Goal: Information Seeking & Learning: Learn about a topic

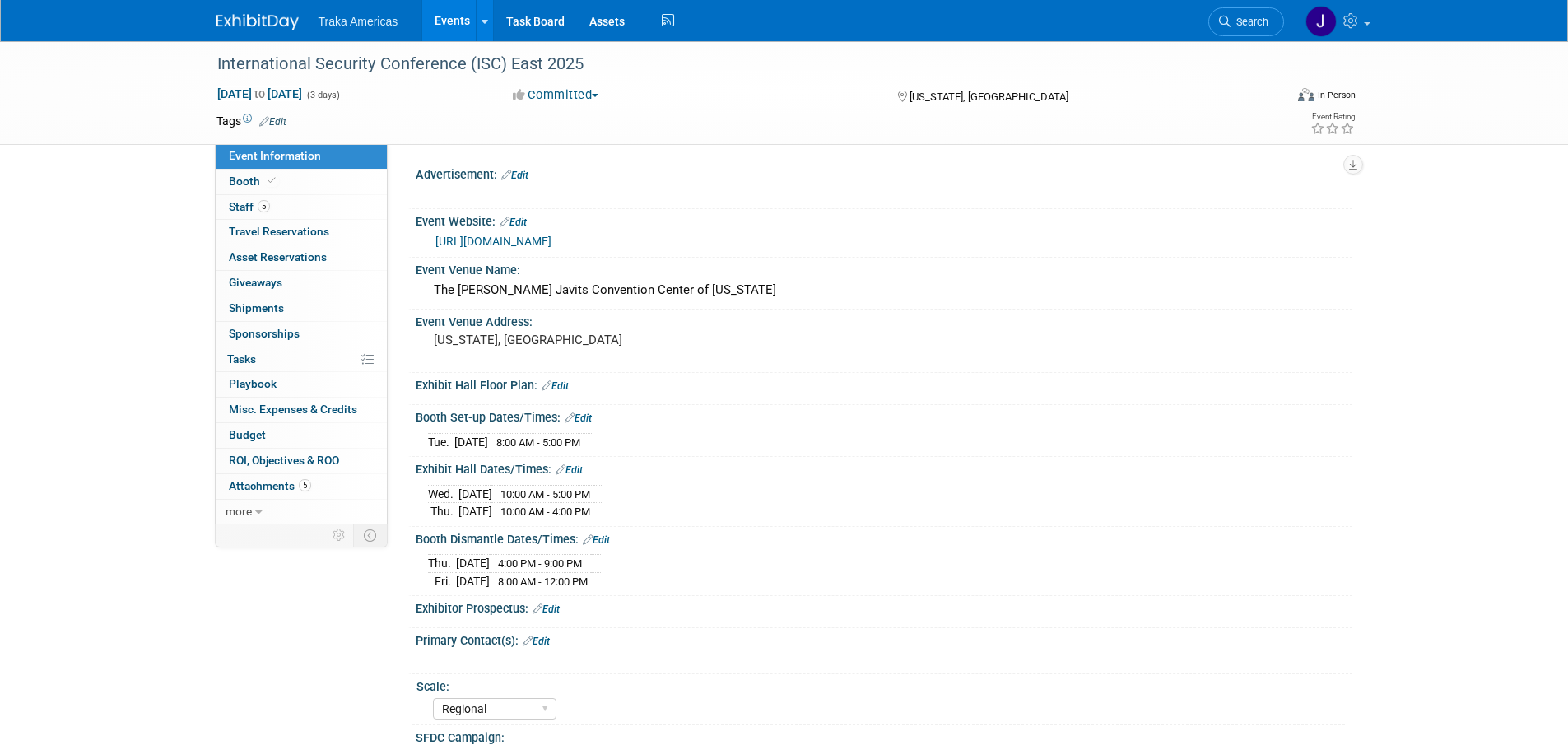
select select "Regional"
click at [278, 24] on img at bounding box center [258, 22] width 83 height 16
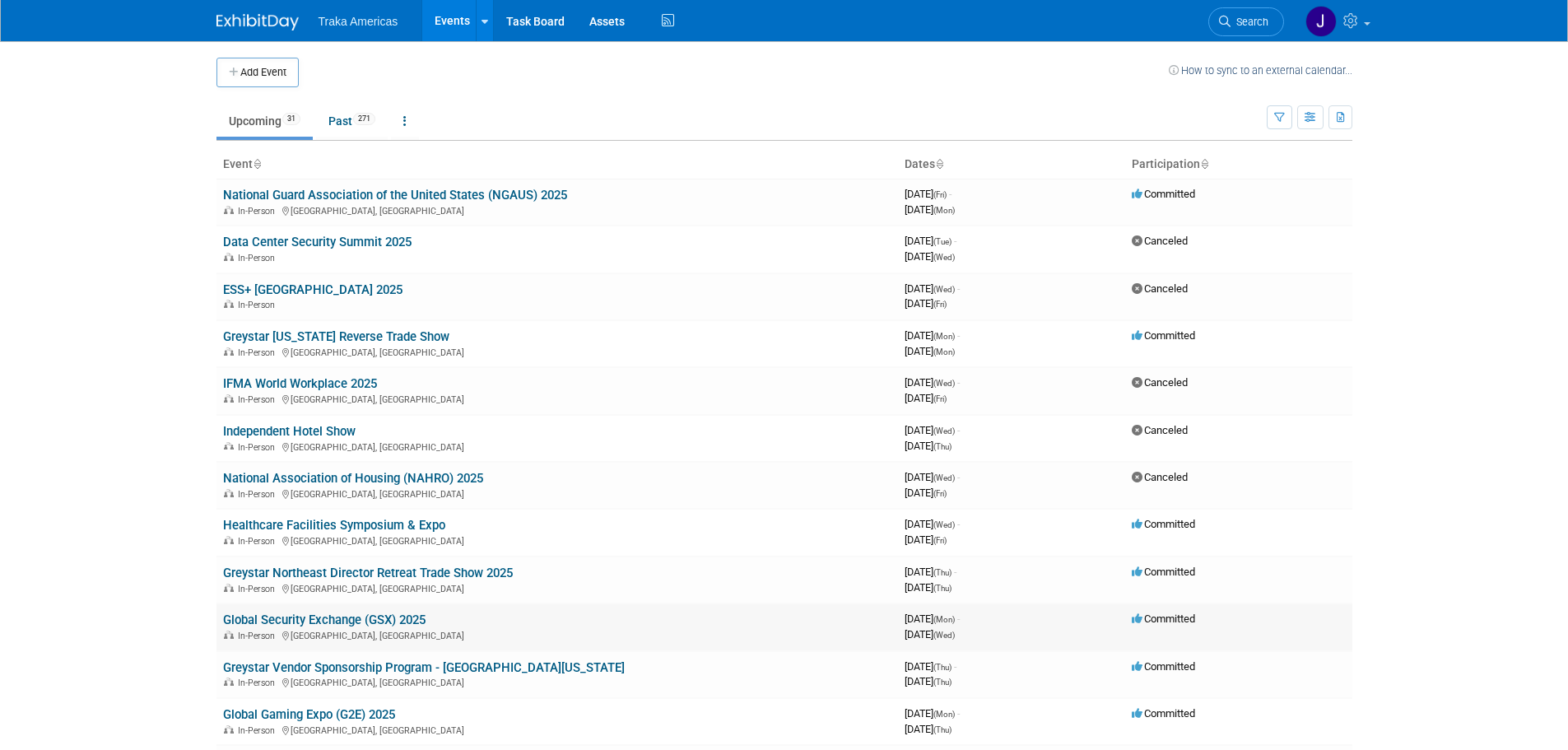
click at [362, 618] on link "Global Security Exchange (GSX) 2025" at bounding box center [324, 620] width 202 height 15
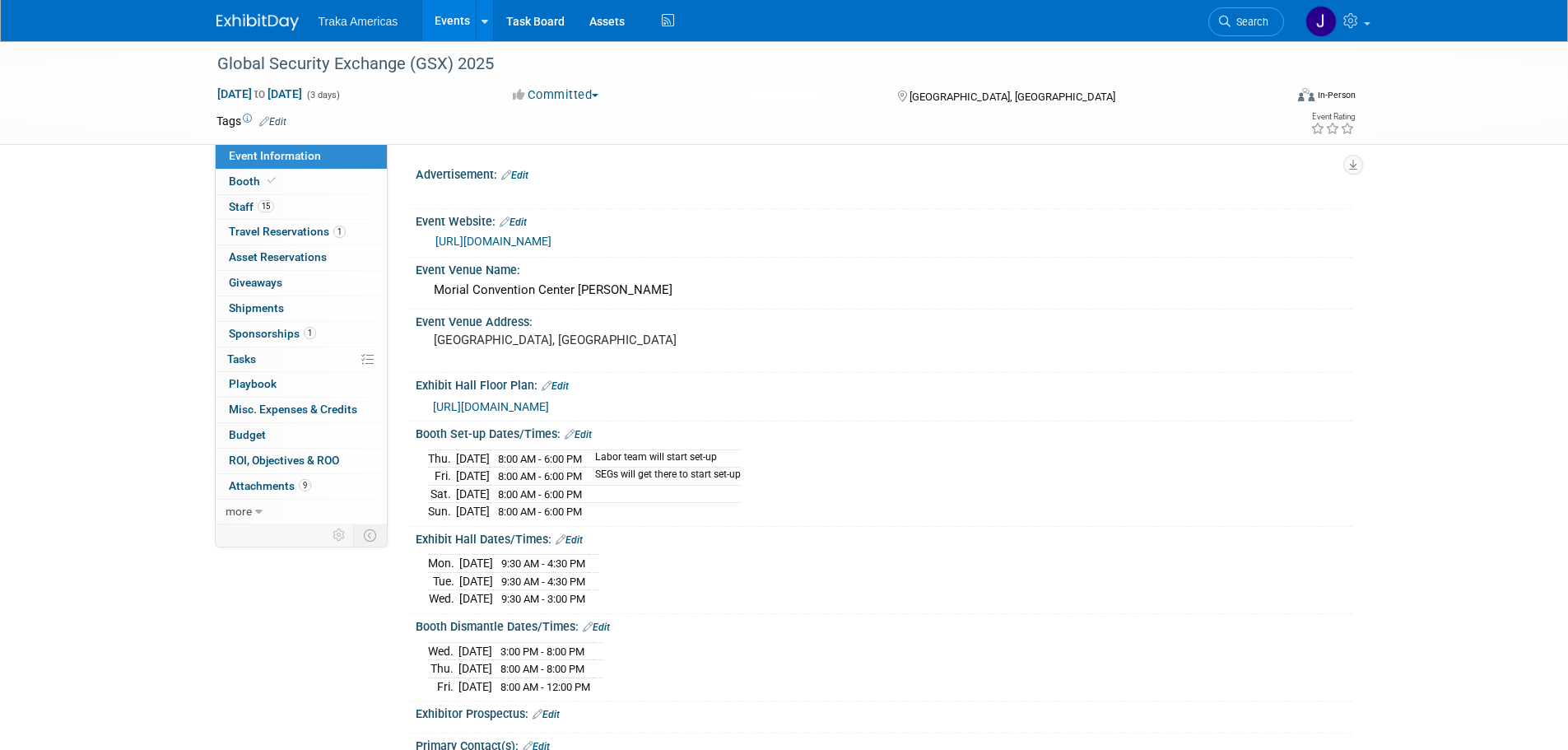
select select "National"
click at [335, 205] on link "15 Staff 15" at bounding box center [301, 207] width 171 height 25
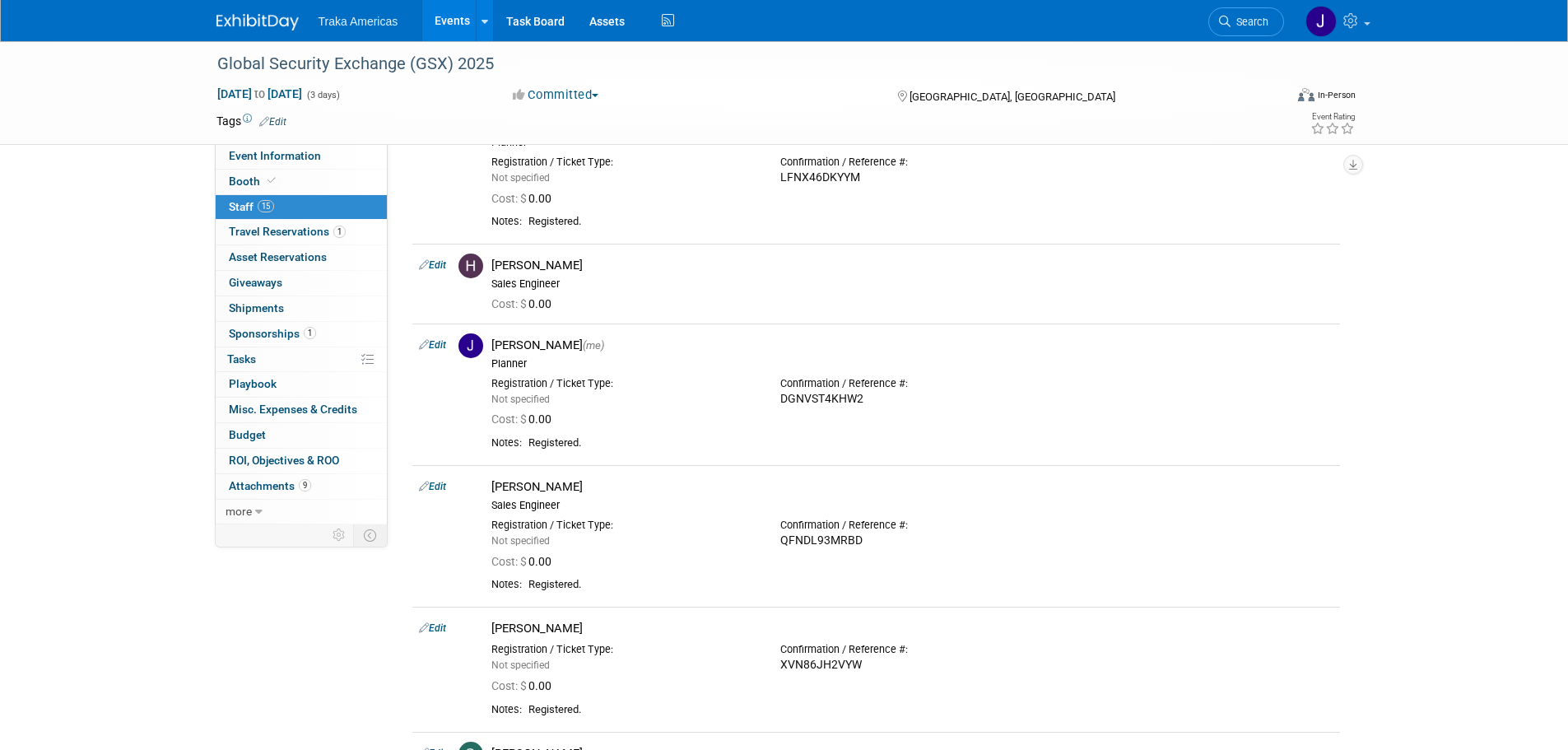
scroll to position [1152, 0]
click at [295, 150] on span "Event Information" at bounding box center [275, 156] width 92 height 13
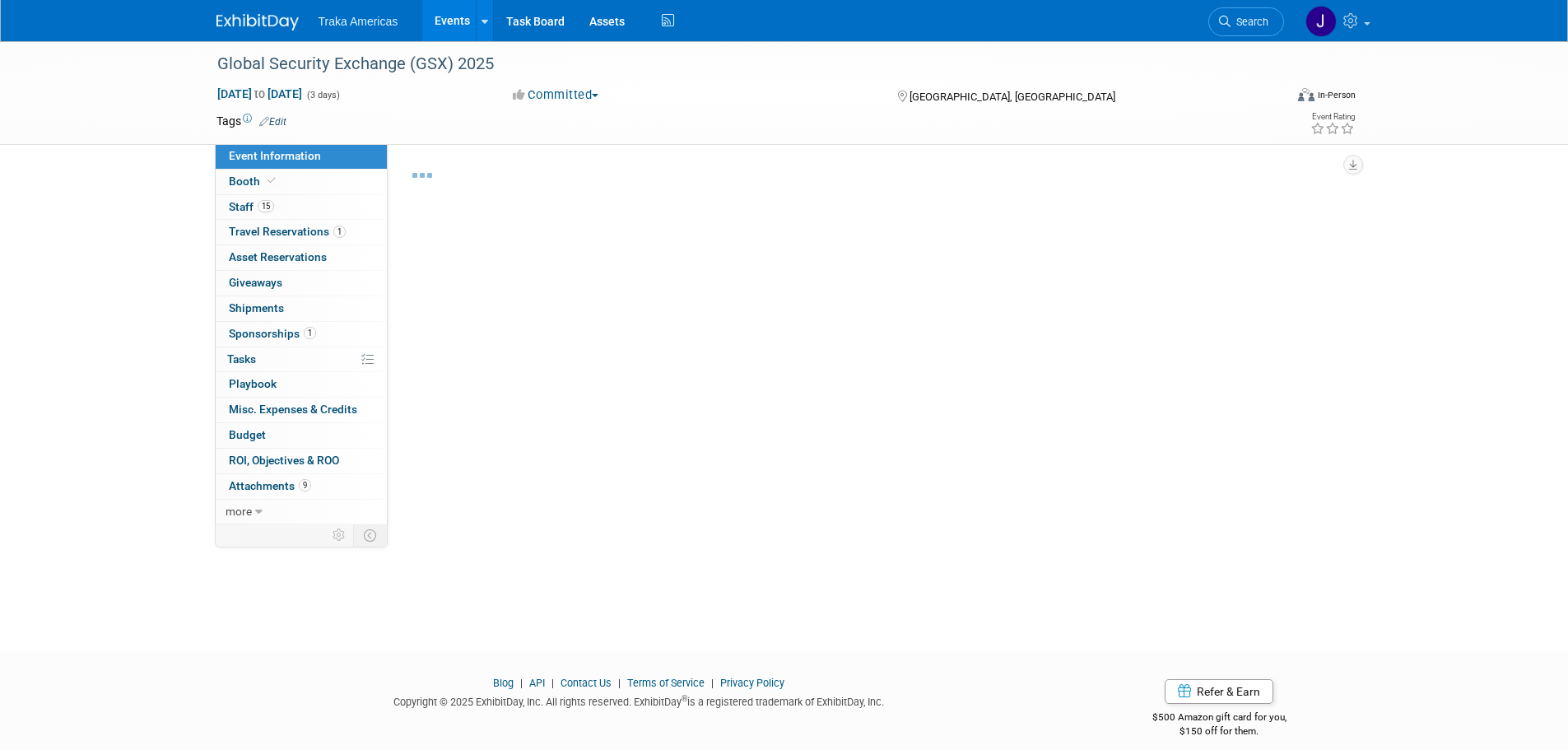
select select "National"
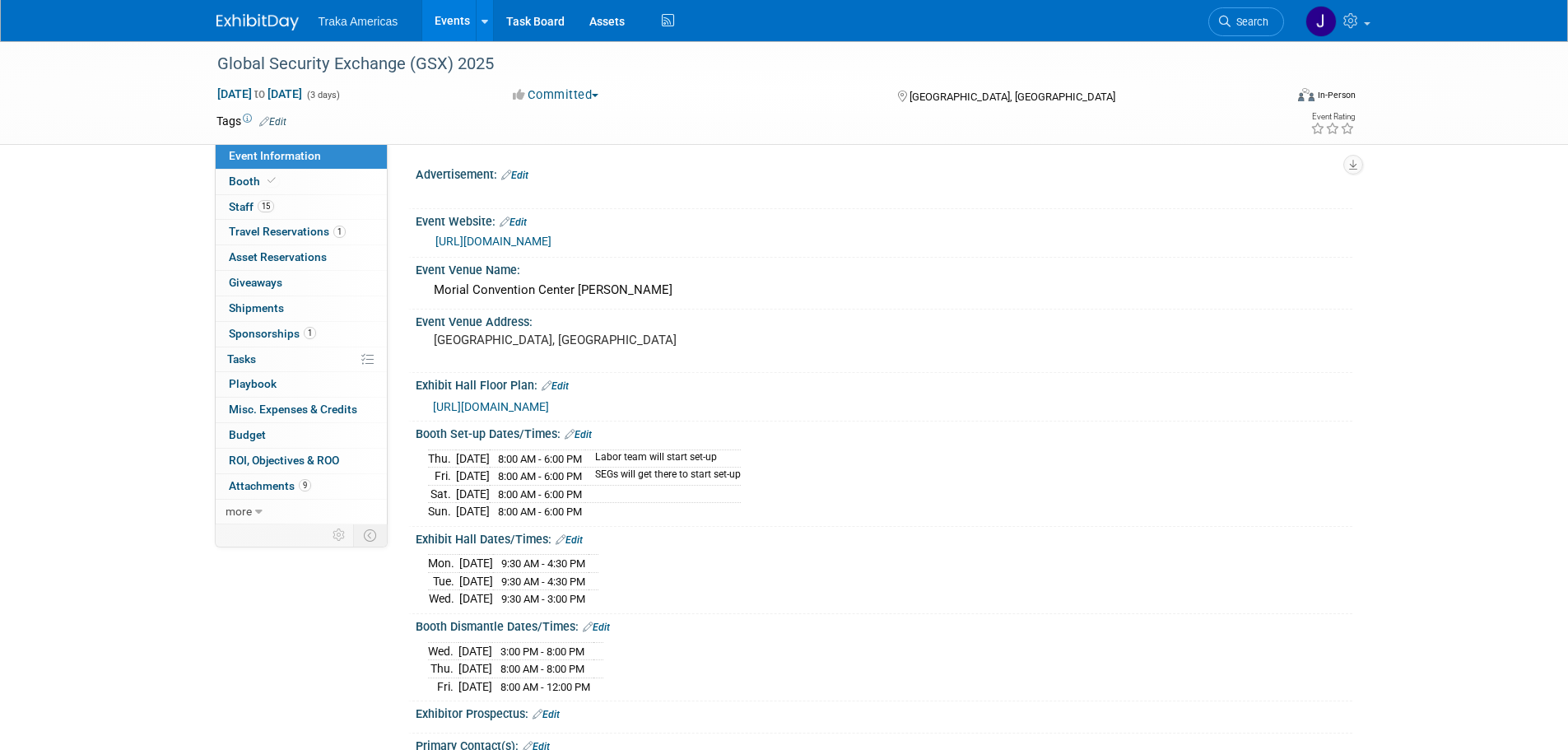
click at [259, 28] on img at bounding box center [258, 22] width 83 height 16
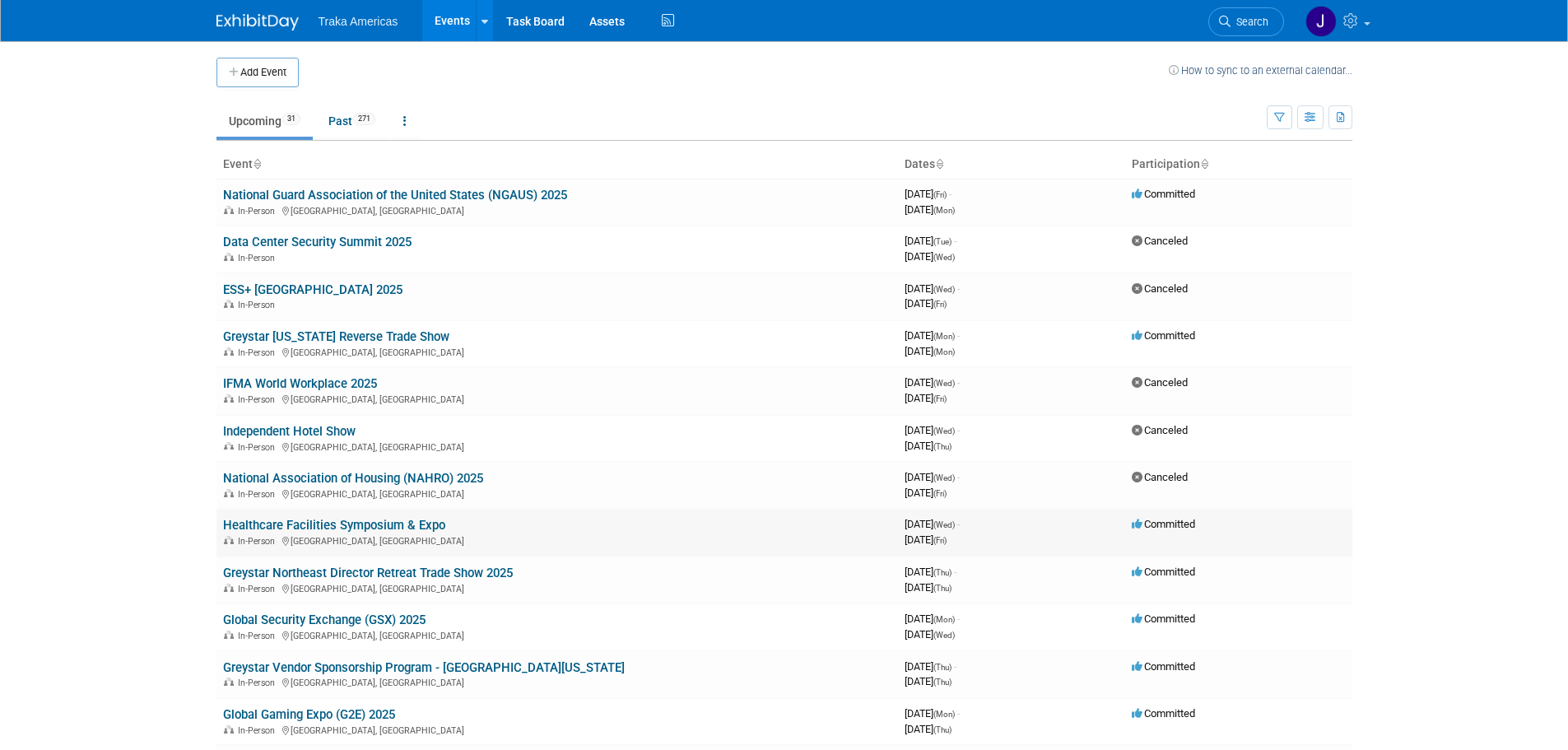
click at [336, 520] on link "Healthcare Facilities Symposium & Expo" at bounding box center [335, 526] width 222 height 15
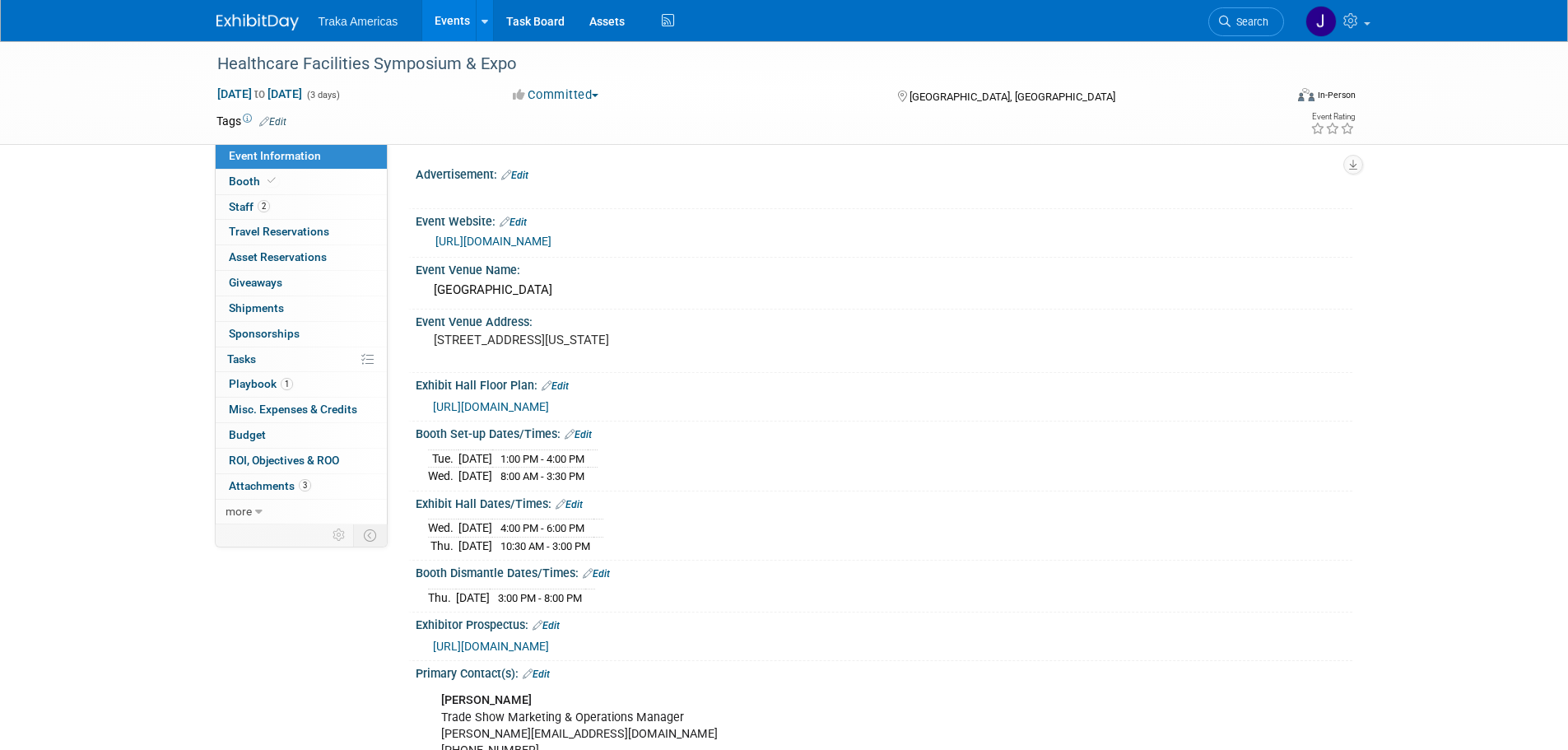
select select "Regional"
click at [273, 23] on img at bounding box center [258, 22] width 83 height 16
